Goal: Purchase product/service

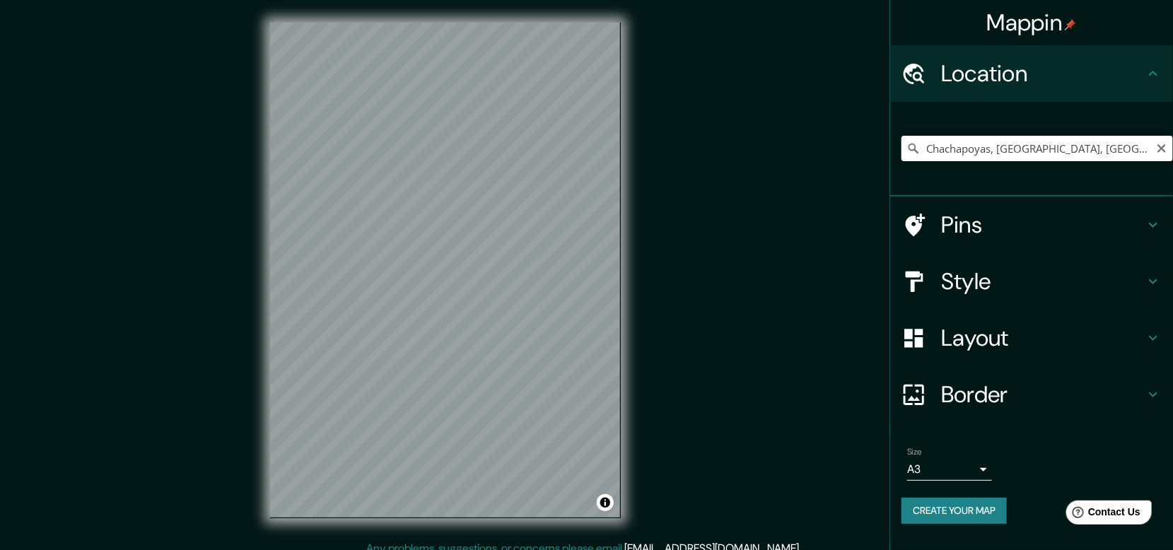
click at [1153, 151] on input "Chachapoyas, [GEOGRAPHIC_DATA], [GEOGRAPHIC_DATA]" at bounding box center [1038, 148] width 272 height 25
click at [1159, 149] on icon "Clear" at bounding box center [1161, 148] width 11 height 11
click at [1036, 148] on input "Pick your city or area" at bounding box center [1038, 148] width 272 height 25
click at [787, 246] on div "Mappin Location [GEOGRAPHIC_DATA] [GEOGRAPHIC_DATA] [GEOGRAPHIC_DATA] [GEOGRAPH…" at bounding box center [586, 281] width 1173 height 563
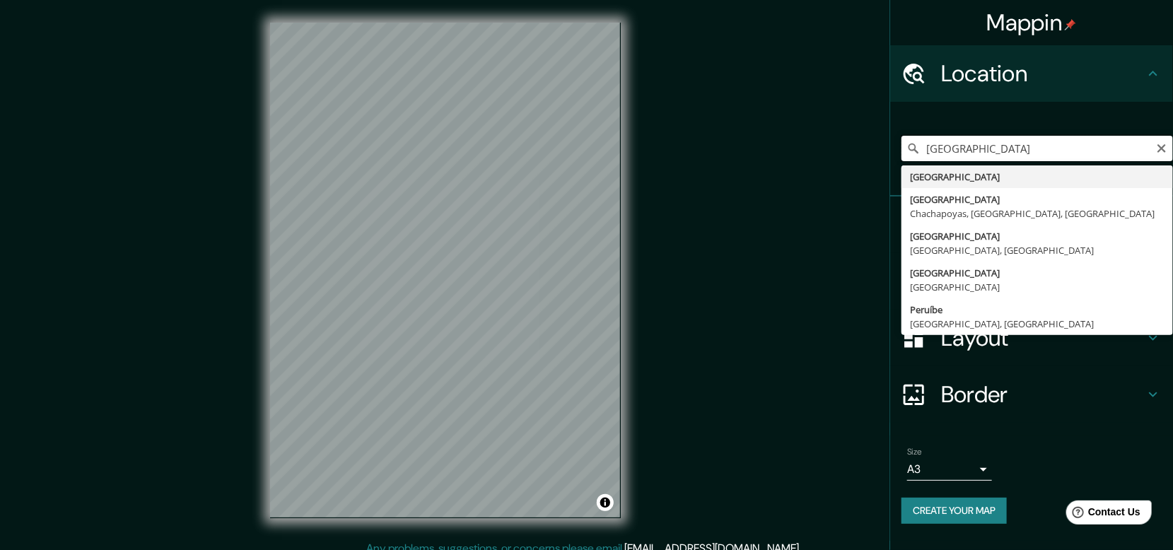
click at [966, 153] on input "[GEOGRAPHIC_DATA]" at bounding box center [1038, 148] width 272 height 25
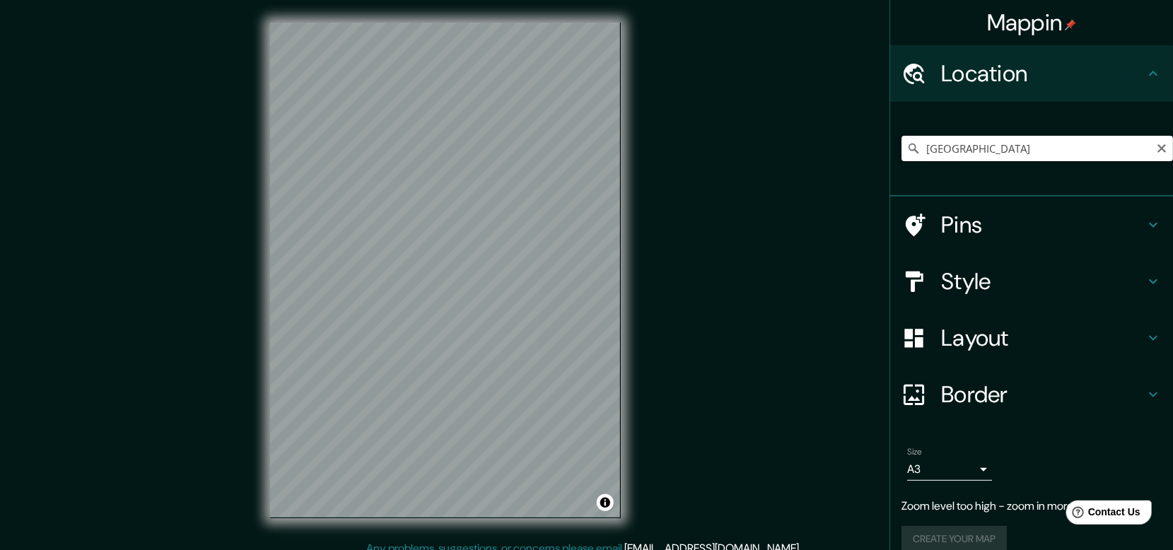
click at [987, 154] on input "[GEOGRAPHIC_DATA]" at bounding box center [1038, 148] width 272 height 25
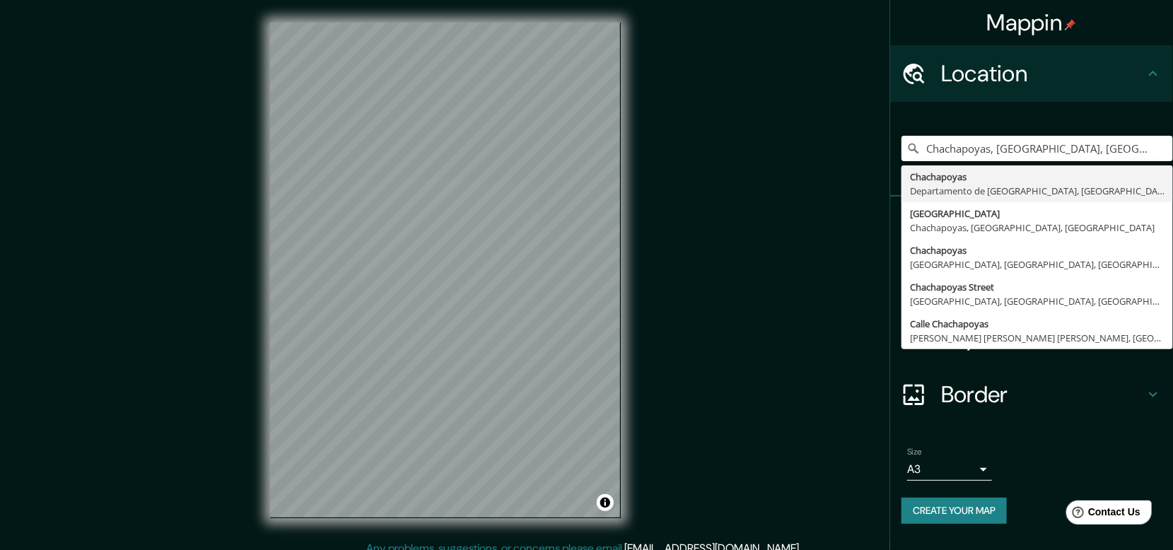
type input "Chachapoyas, [GEOGRAPHIC_DATA], [GEOGRAPHIC_DATA]"
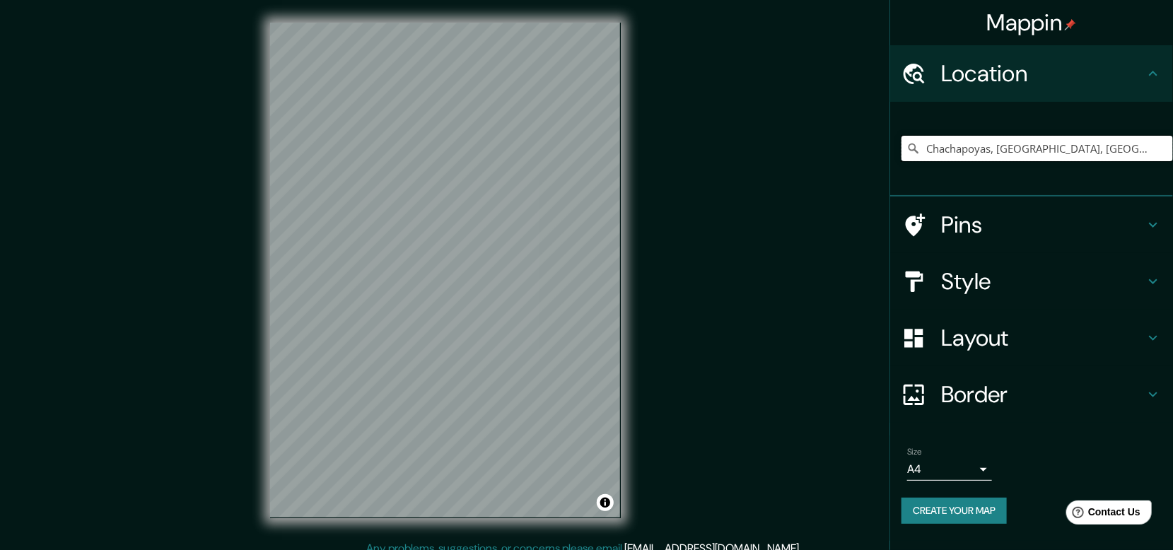
click at [1141, 156] on input "Chachapoyas, [GEOGRAPHIC_DATA], [GEOGRAPHIC_DATA]" at bounding box center [1038, 148] width 272 height 25
click at [1115, 149] on input "Chachapoyas, [GEOGRAPHIC_DATA], [GEOGRAPHIC_DATA]" at bounding box center [1038, 148] width 272 height 25
drag, startPoint x: 1153, startPoint y: 151, endPoint x: 1173, endPoint y: 147, distance: 20.8
click at [1173, 147] on html "Mappin Location [GEOGRAPHIC_DATA], [GEOGRAPHIC_DATA], [GEOGRAPHIC_DATA] Pins St…" at bounding box center [586, 275] width 1173 height 550
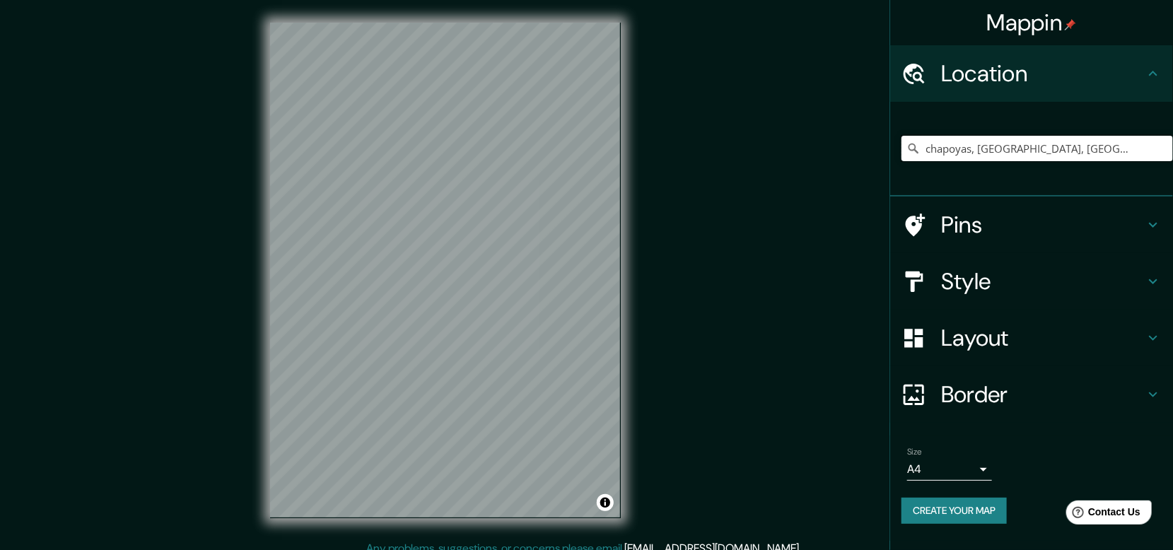
scroll to position [0, 0]
drag, startPoint x: 1141, startPoint y: 146, endPoint x: 847, endPoint y: 174, distance: 296.3
click at [847, 174] on div "Mappin Location [GEOGRAPHIC_DATA], [GEOGRAPHIC_DATA], [GEOGRAPHIC_DATA] Pins St…" at bounding box center [586, 281] width 1173 height 563
type input "ú"
drag, startPoint x: 967, startPoint y: 149, endPoint x: 896, endPoint y: 136, distance: 72.6
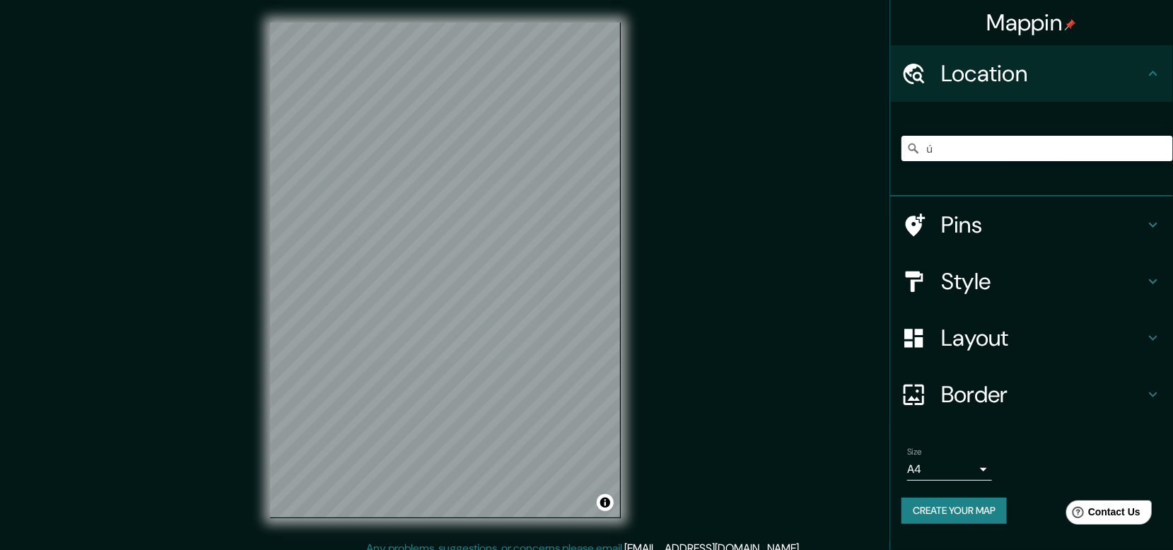
click at [896, 136] on div "ú" at bounding box center [1031, 149] width 283 height 95
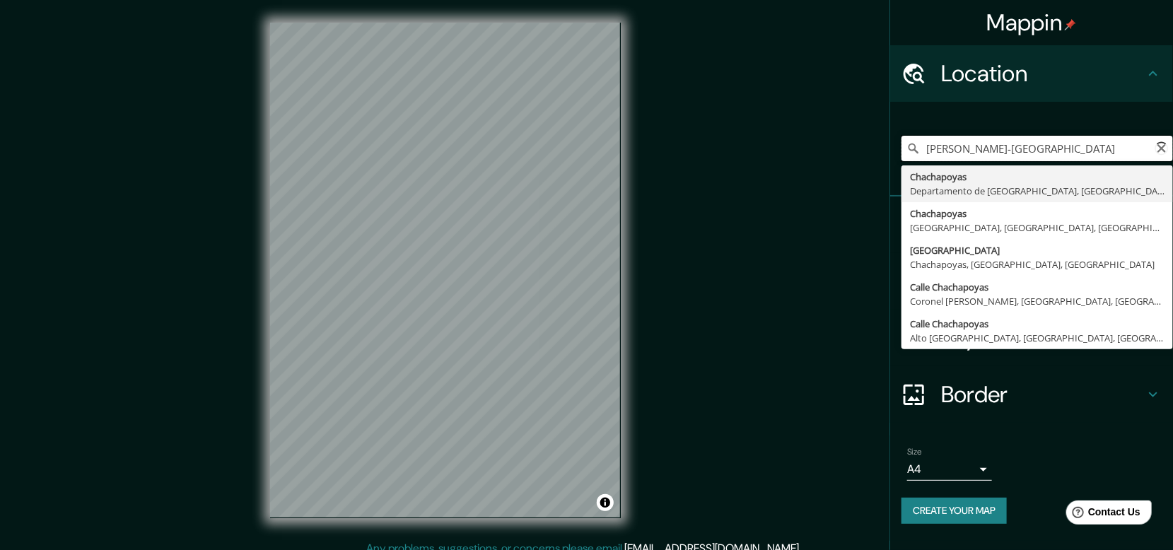
type input "Chachapoyas, [GEOGRAPHIC_DATA], [GEOGRAPHIC_DATA]"
